Goal: Information Seeking & Learning: Learn about a topic

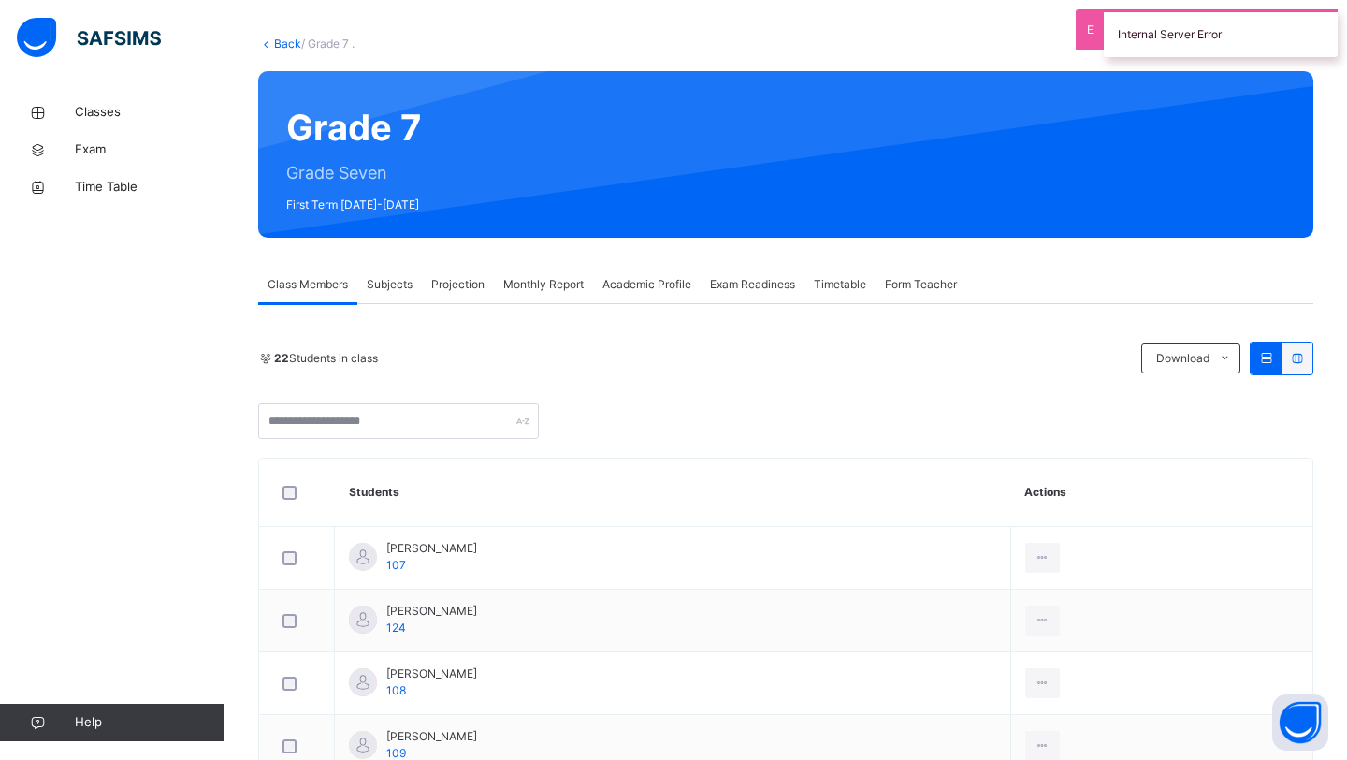
scroll to position [87, 0]
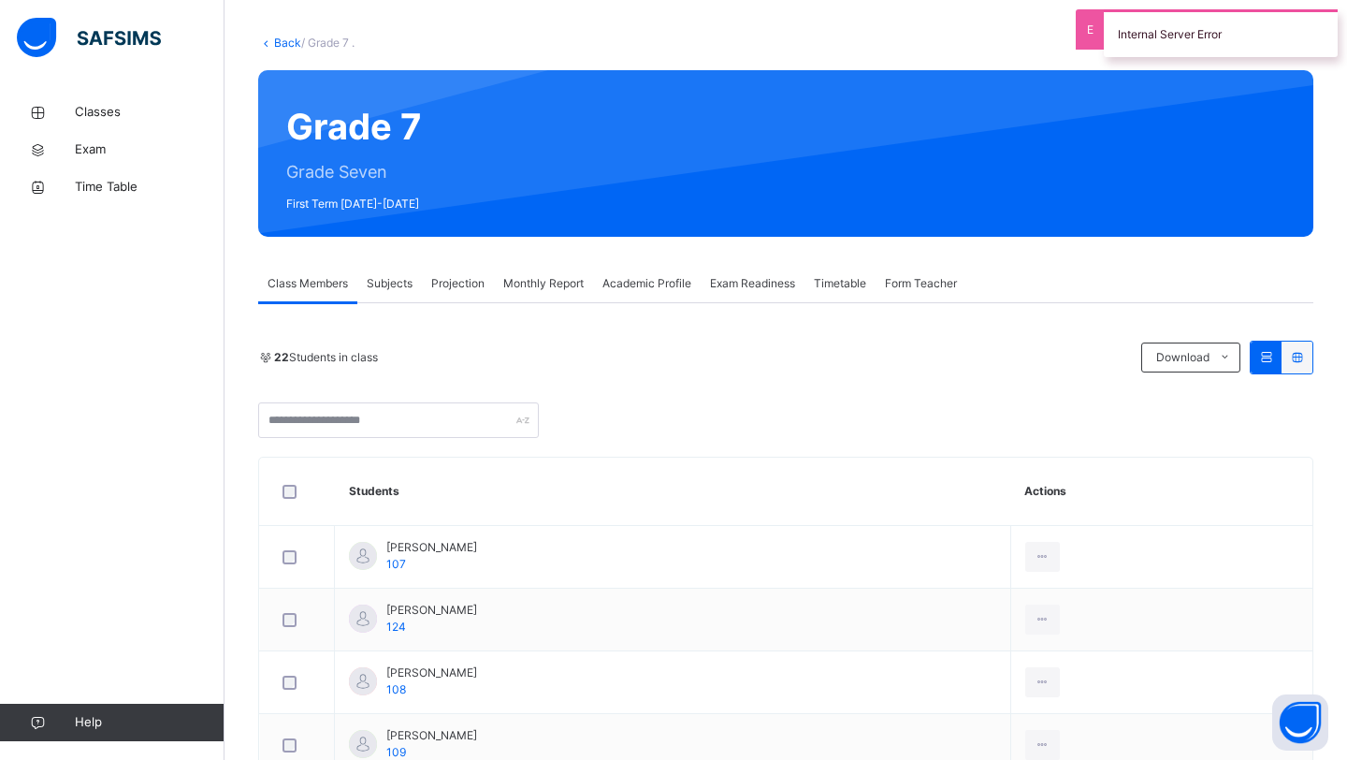
click at [460, 283] on span "Projection" at bounding box center [457, 283] width 53 height 17
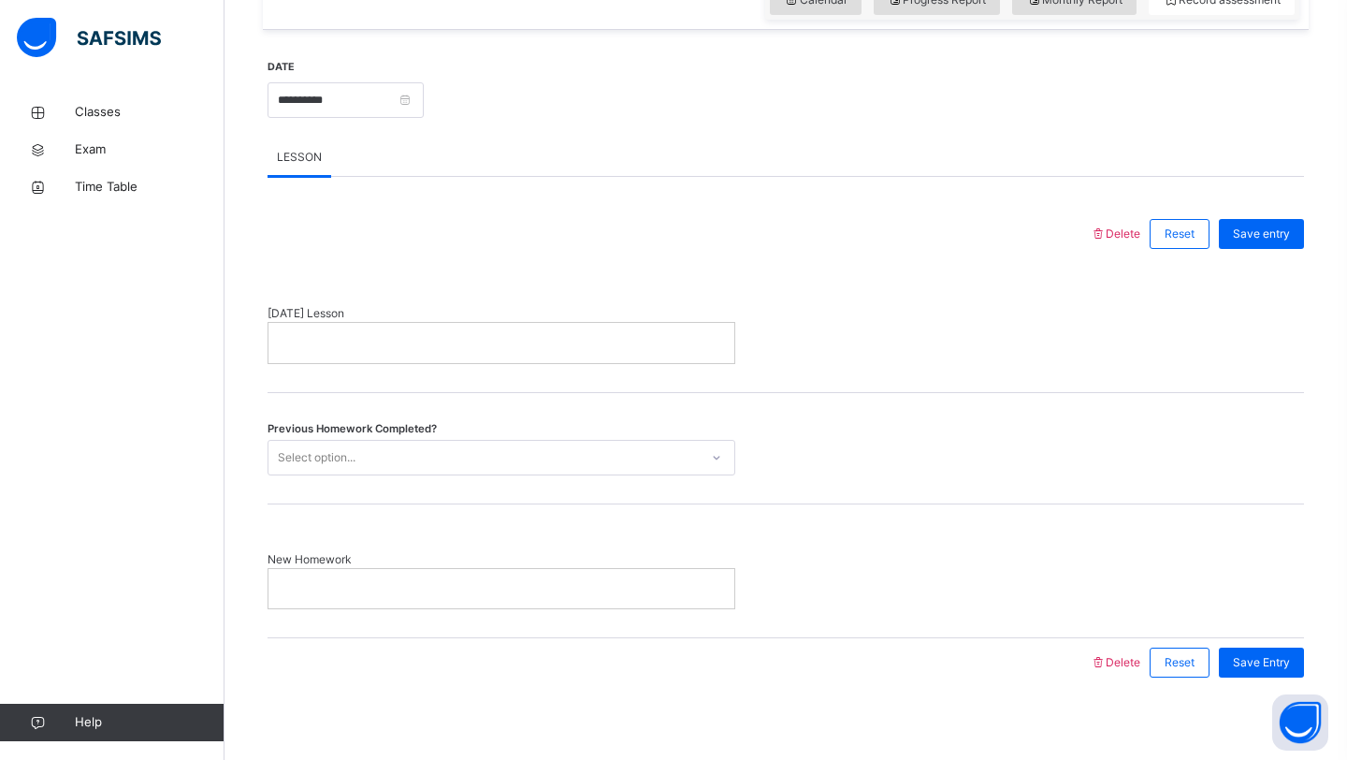
scroll to position [690, 0]
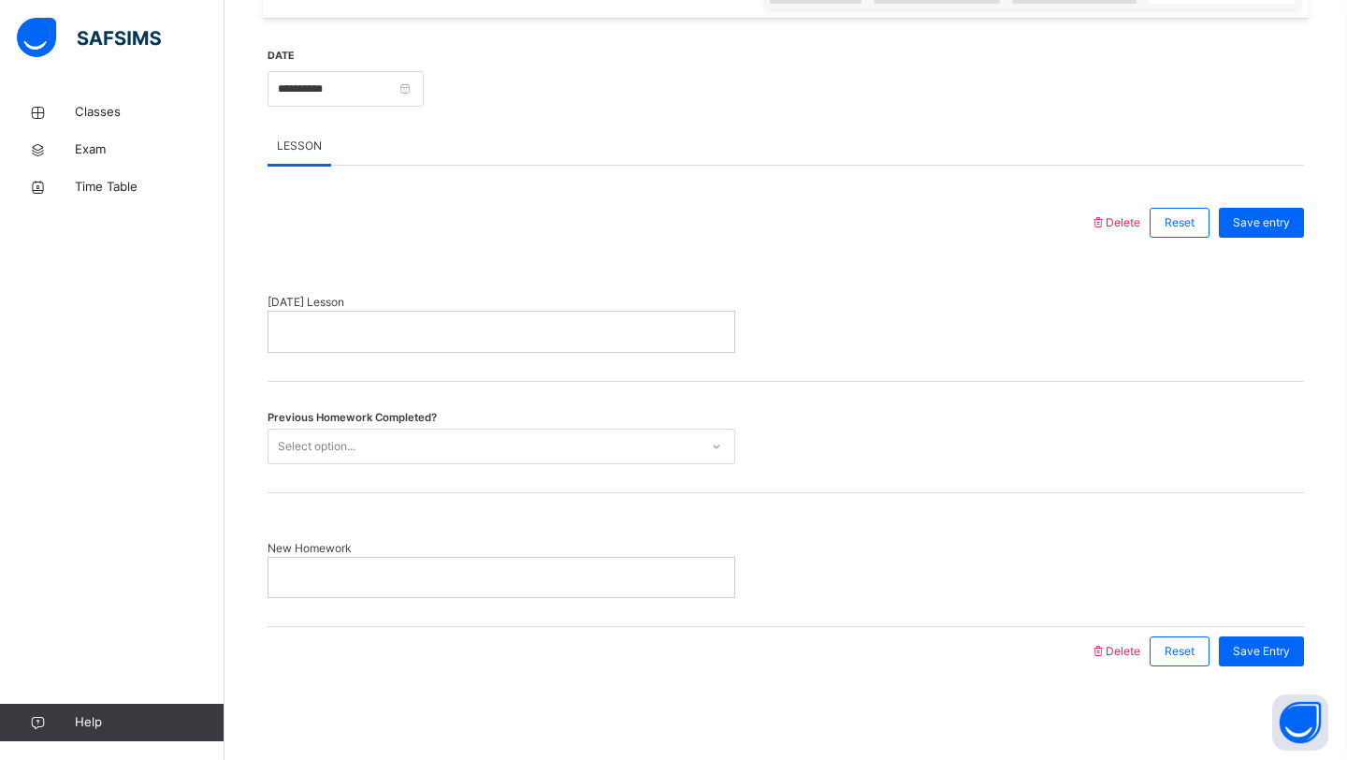
click at [480, 444] on div "Select option..." at bounding box center [484, 445] width 430 height 29
click at [891, 453] on div "Previous Homework Completed? Select option..." at bounding box center [786, 447] width 1037 height 36
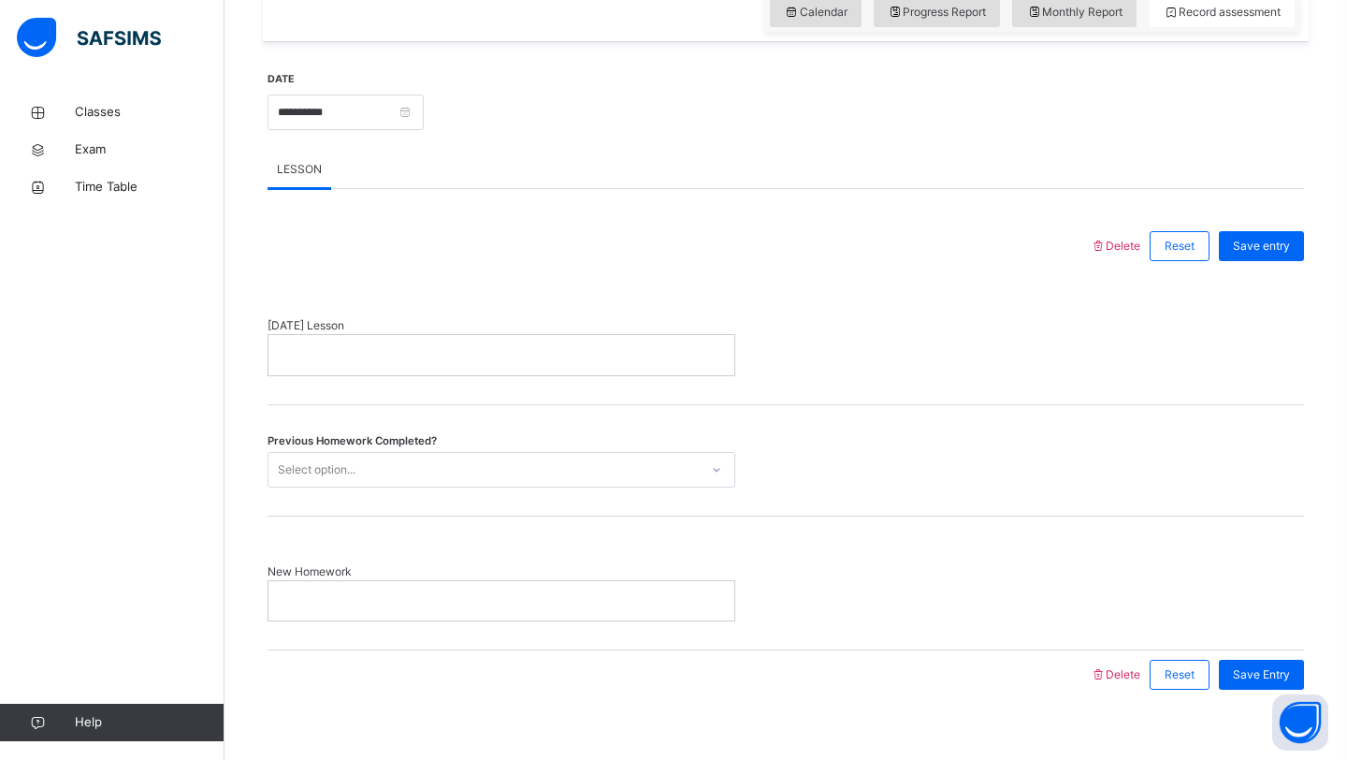
scroll to position [0, 0]
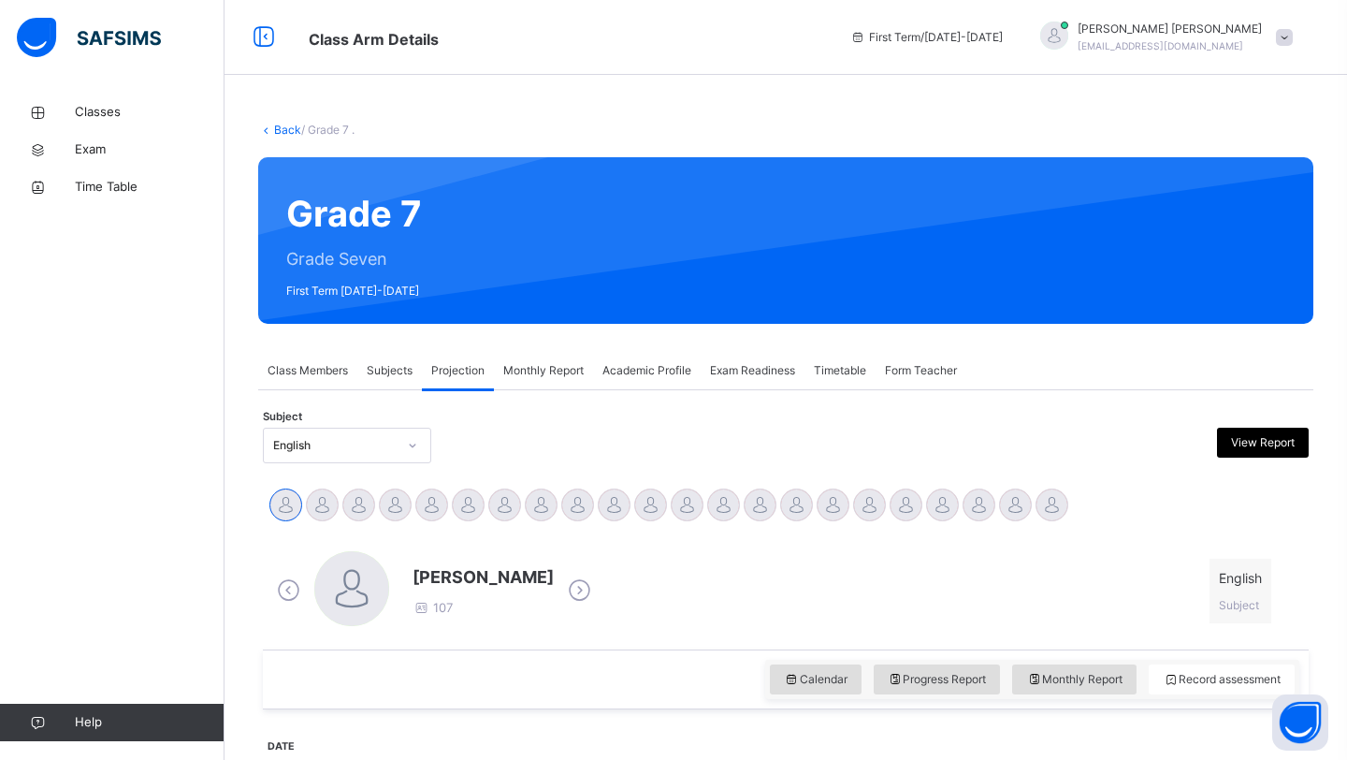
click at [288, 371] on span "Class Members" at bounding box center [308, 370] width 80 height 17
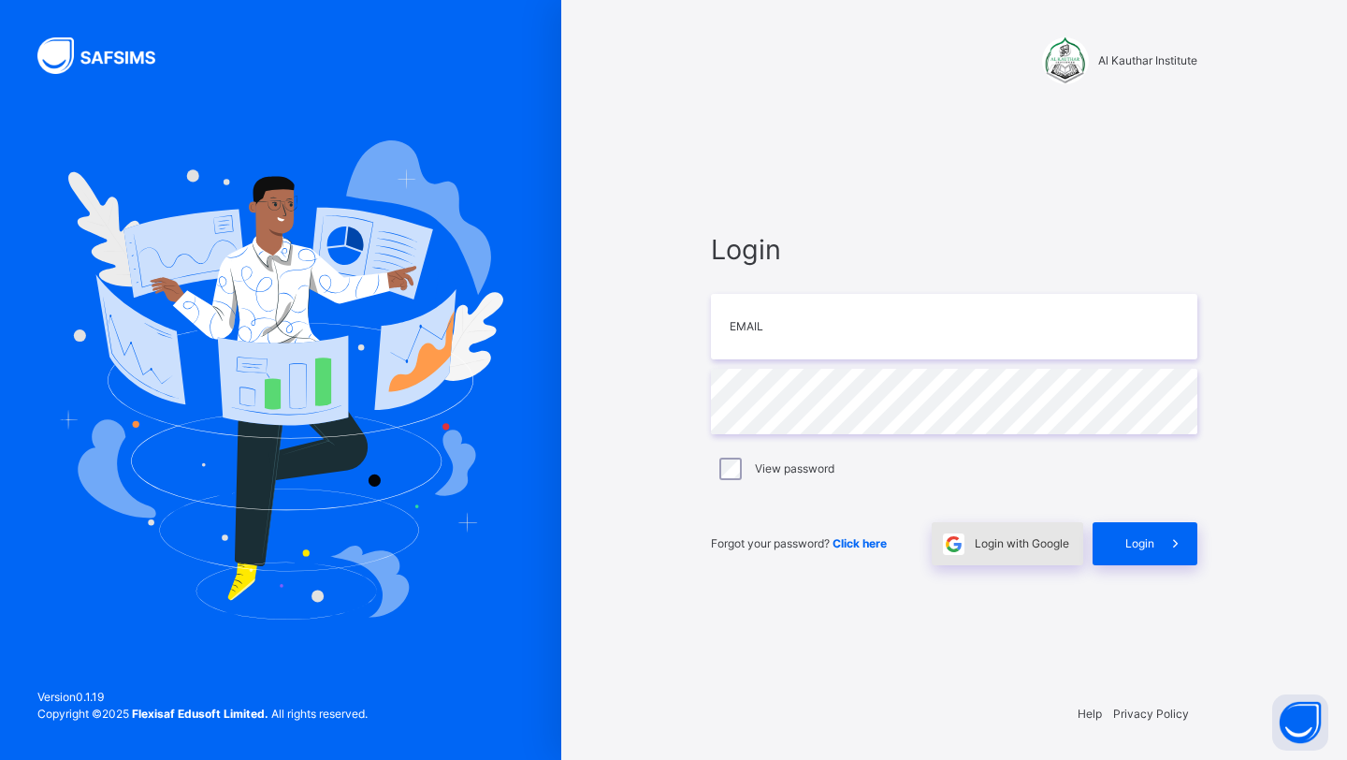
click at [981, 546] on span "Login with Google" at bounding box center [1022, 543] width 94 height 17
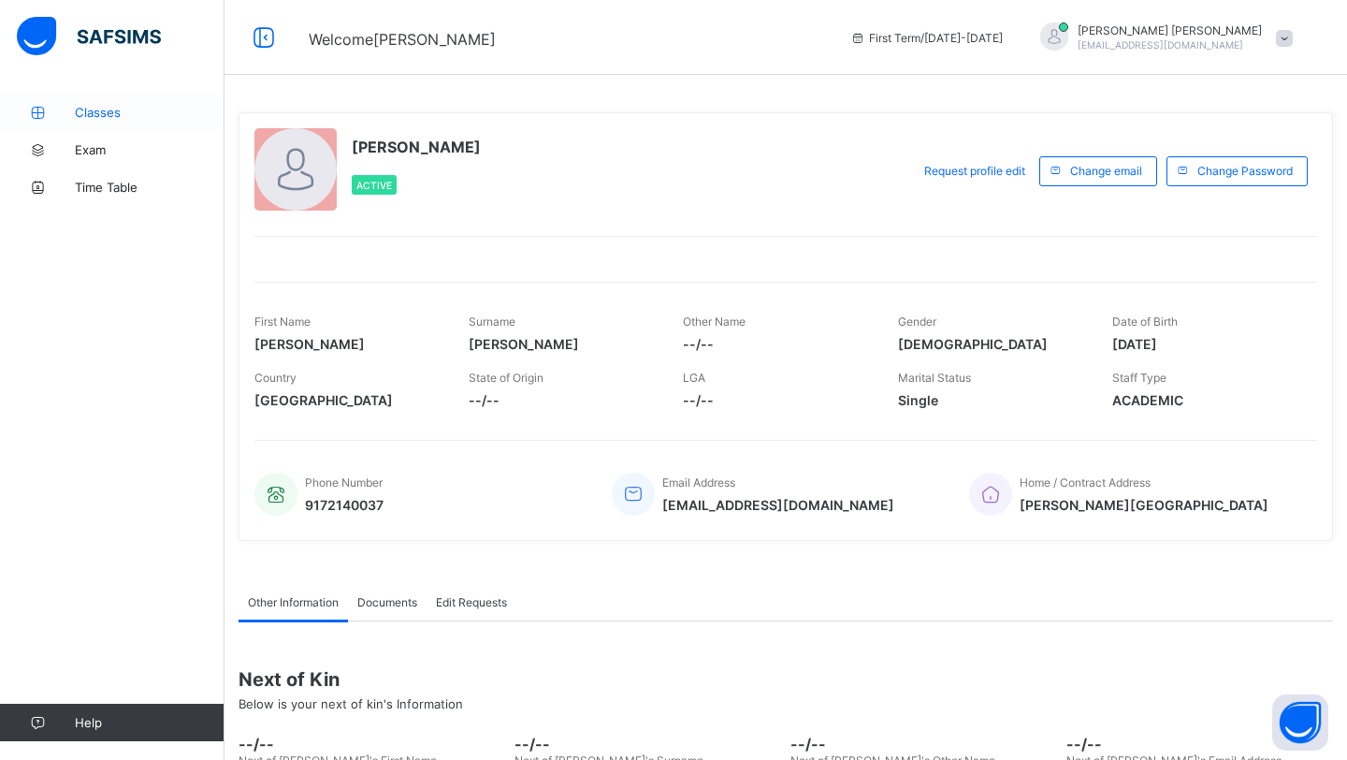
click at [152, 112] on span "Classes" at bounding box center [150, 112] width 150 height 15
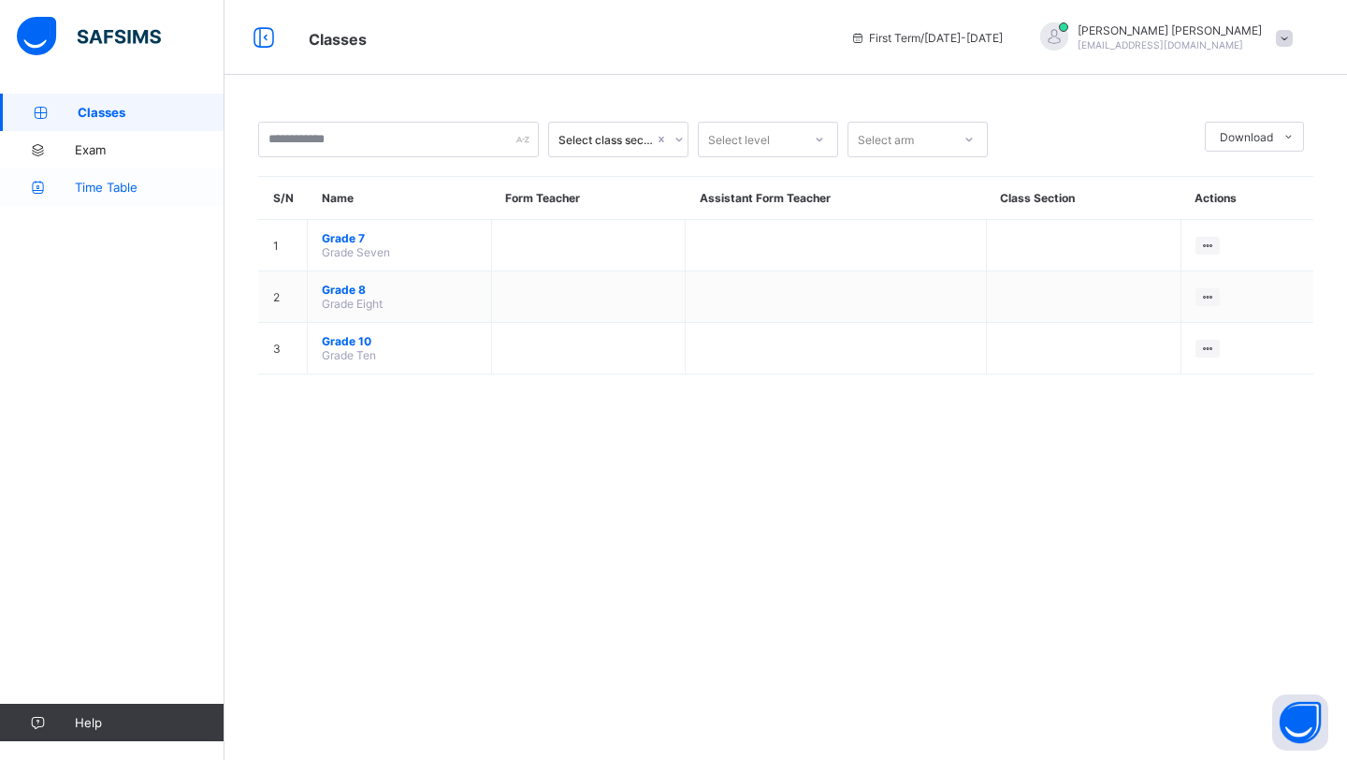
click at [91, 186] on span "Time Table" at bounding box center [150, 187] width 150 height 15
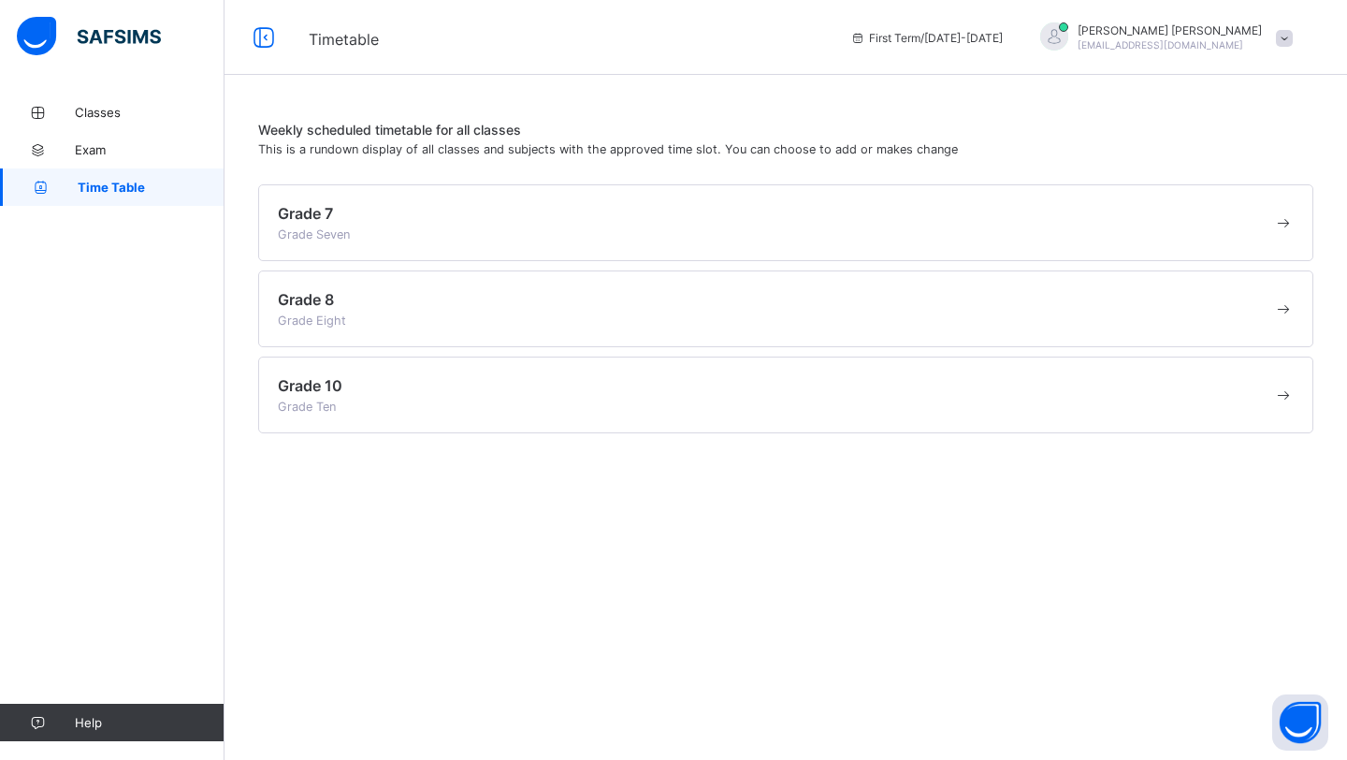
click at [481, 247] on div "Grade 7 Grade Seven" at bounding box center [785, 222] width 1055 height 77
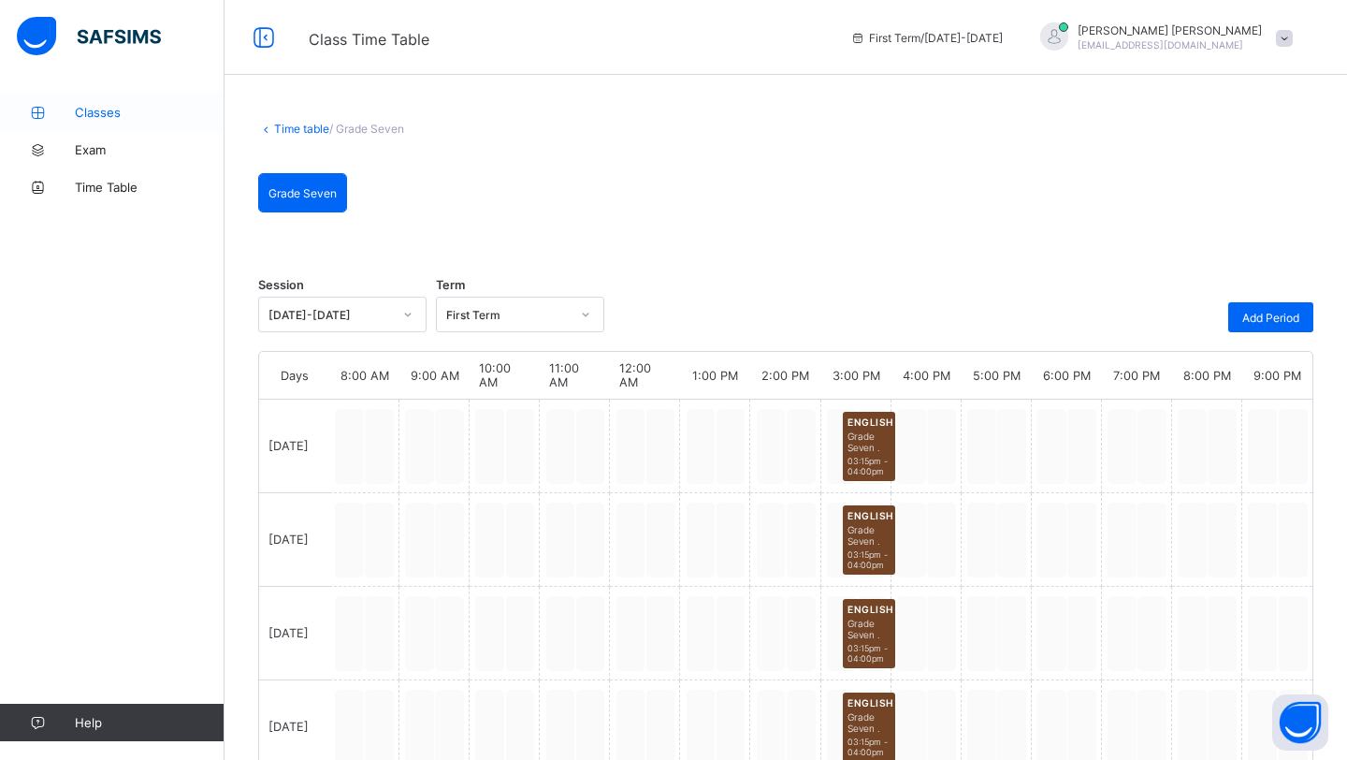
click at [130, 107] on span "Classes" at bounding box center [150, 112] width 150 height 15
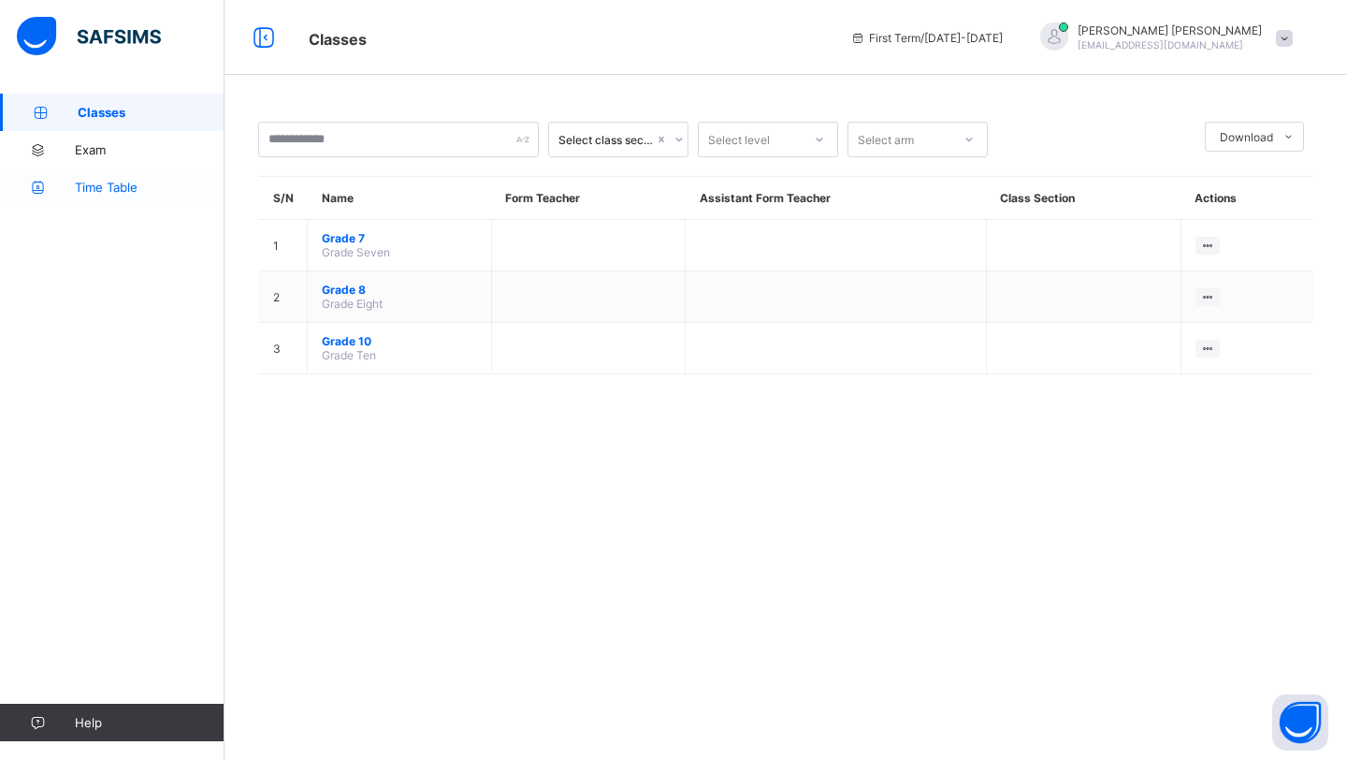
click at [145, 196] on link "Time Table" at bounding box center [112, 186] width 225 height 37
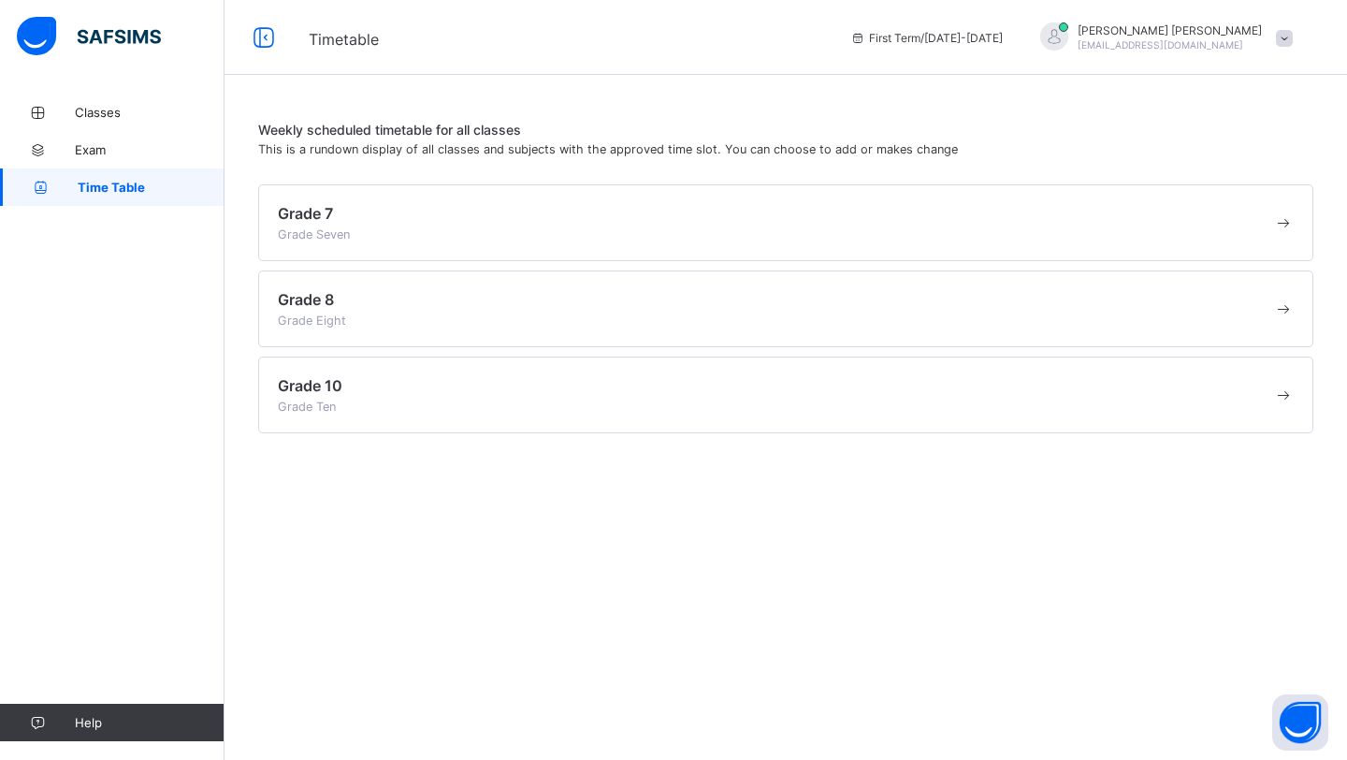
click at [510, 231] on div "Grade 7 Grade Seven" at bounding box center [775, 222] width 995 height 37
